Goal: Obtain resource: Obtain resource

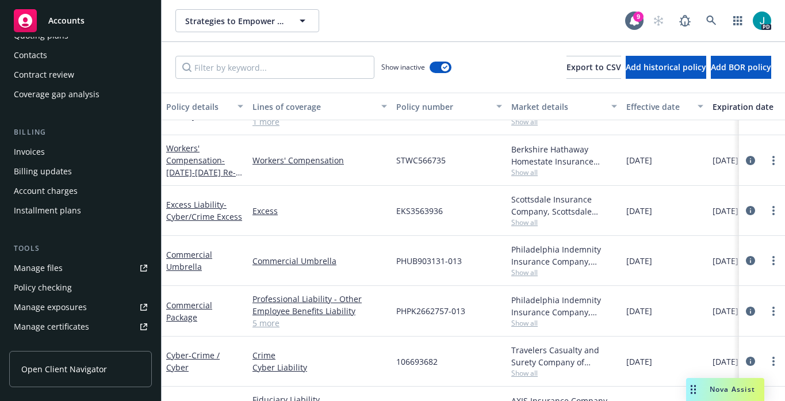
scroll to position [134, 0]
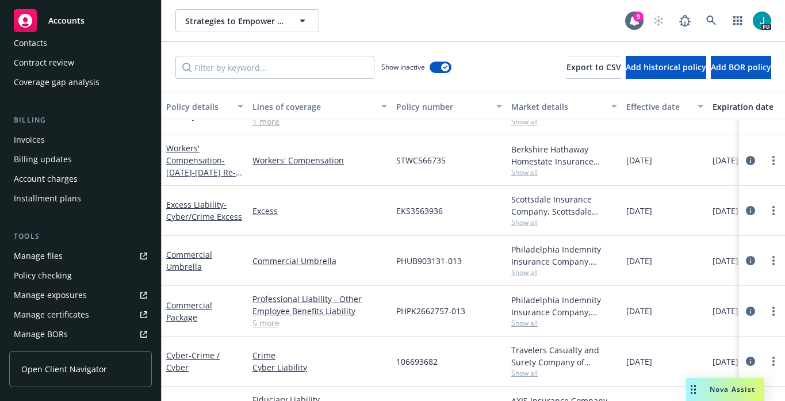
click at [60, 255] on div "Manage files" at bounding box center [38, 256] width 49 height 18
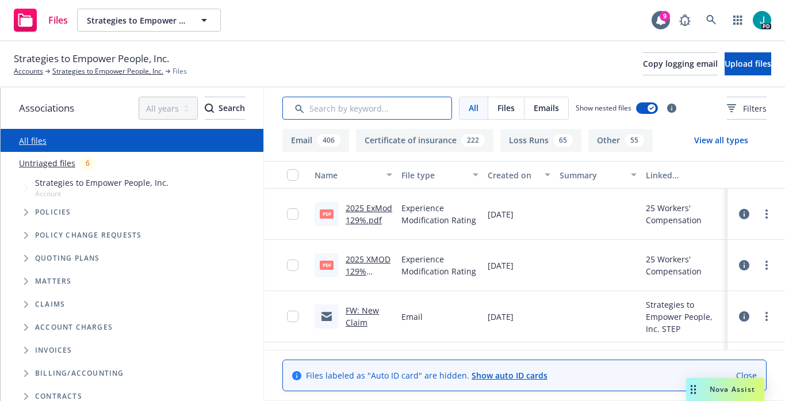
click at [361, 109] on input "Search by keyword..." at bounding box center [367, 108] width 170 height 23
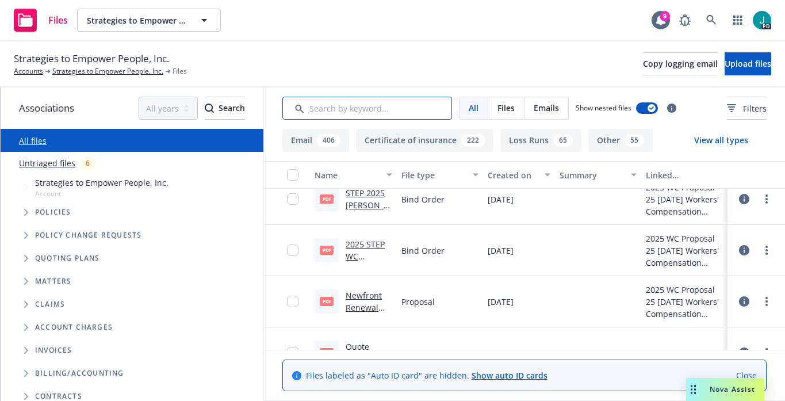
scroll to position [1031, 0]
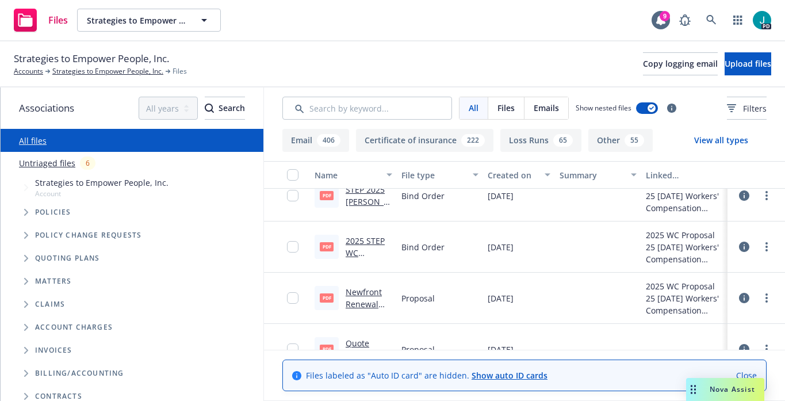
click at [351, 294] on link "Newfront Renewal Proposal For_ Strategies to Empower People, Inc. - 2025 WC.pdf" at bounding box center [368, 339] width 46 height 107
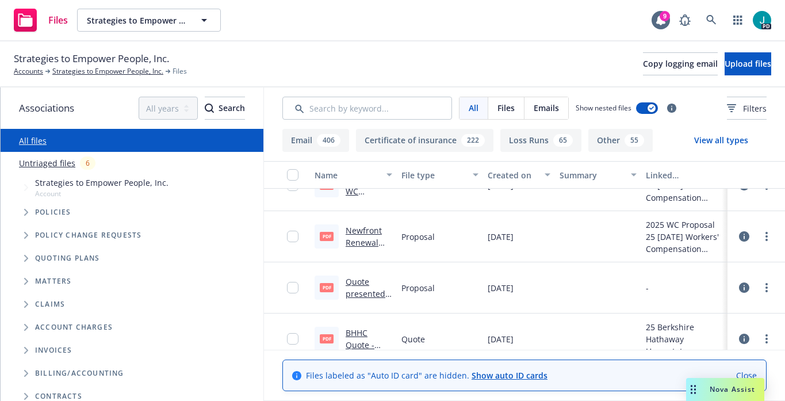
scroll to position [1109, 0]
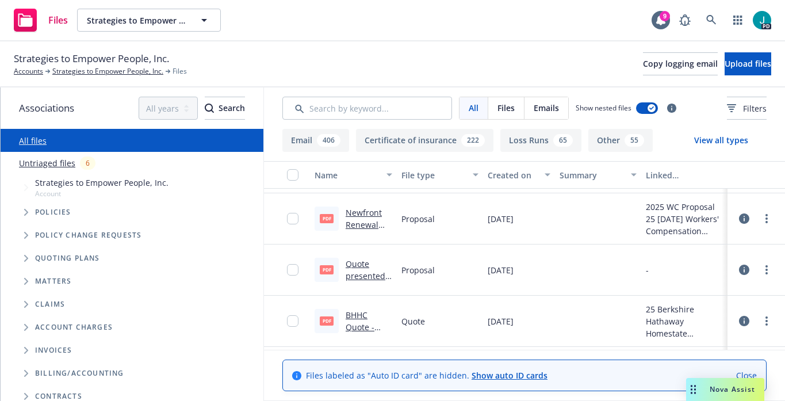
click at [351, 314] on link "BHHC Quote - $1,023,344.pdf" at bounding box center [367, 332] width 44 height 47
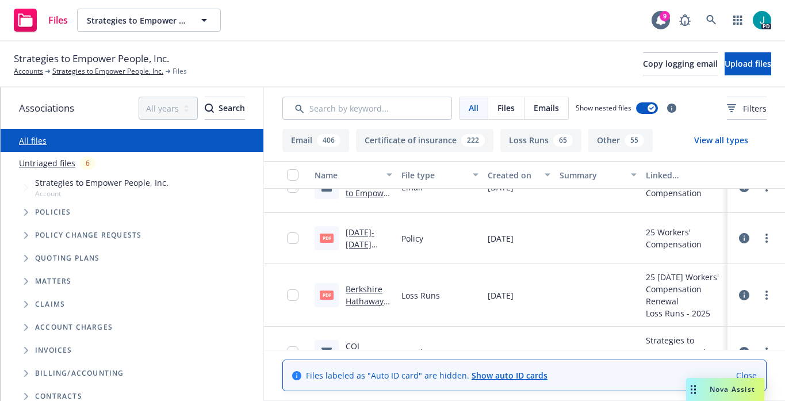
scroll to position [560, 0]
